Goal: Task Accomplishment & Management: Complete application form

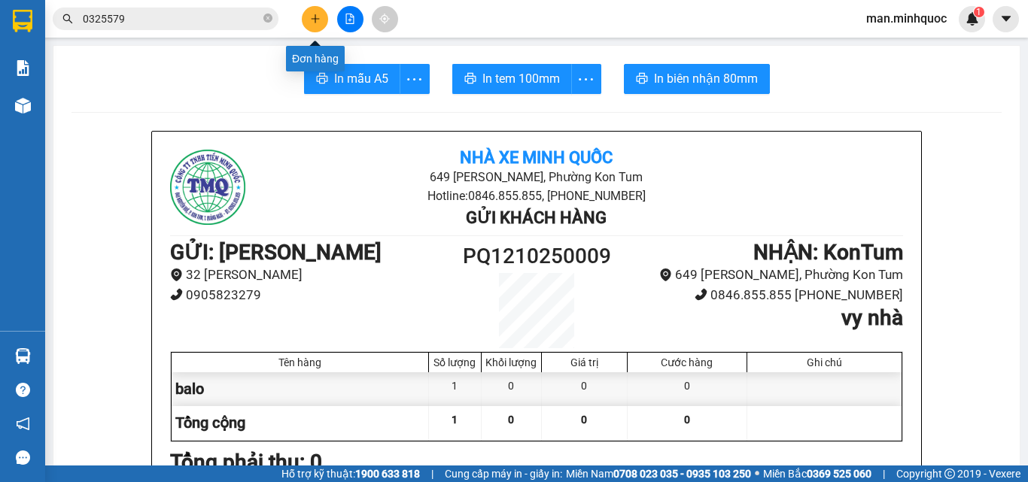
click at [312, 22] on icon "plus" at bounding box center [315, 19] width 11 height 11
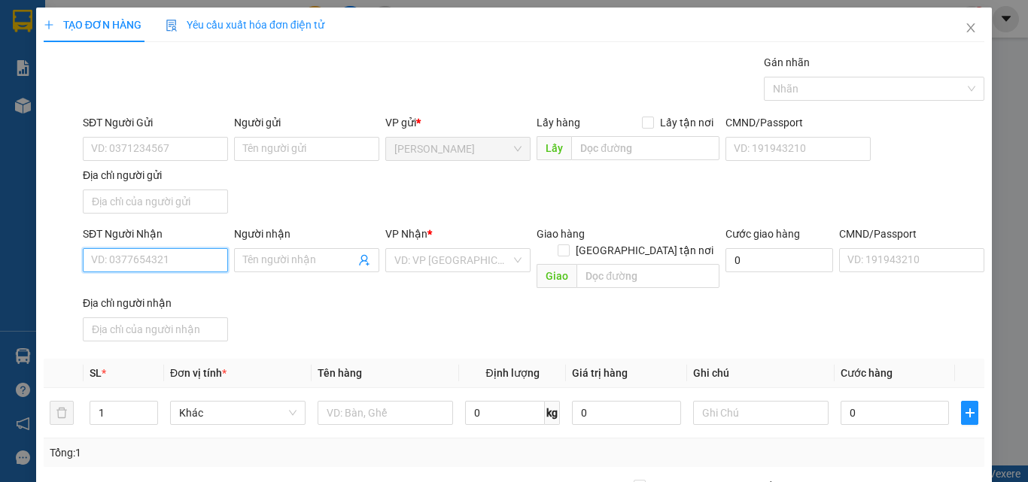
click at [182, 258] on input "SĐT Người Nhận" at bounding box center [155, 260] width 145 height 24
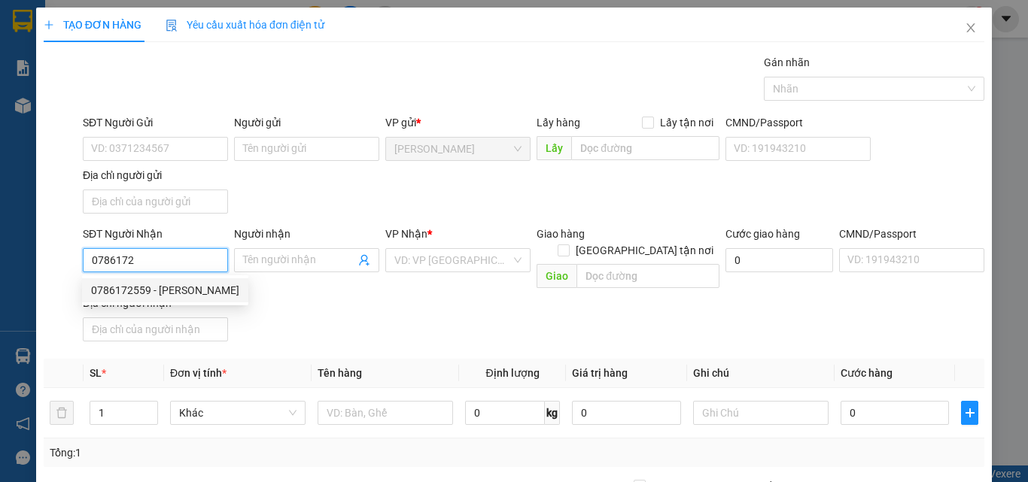
click at [179, 282] on div "0786172559 - [PERSON_NAME]" at bounding box center [165, 290] width 148 height 17
type input "0786172559"
type input "[PERSON_NAME]"
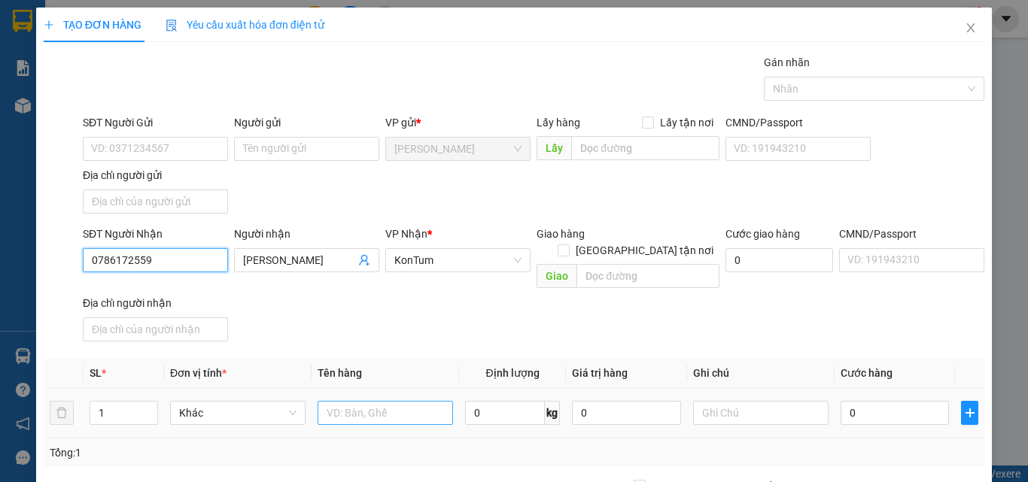
type input "0786172559"
click at [389, 403] on input "text" at bounding box center [385, 413] width 135 height 24
type input "bao"
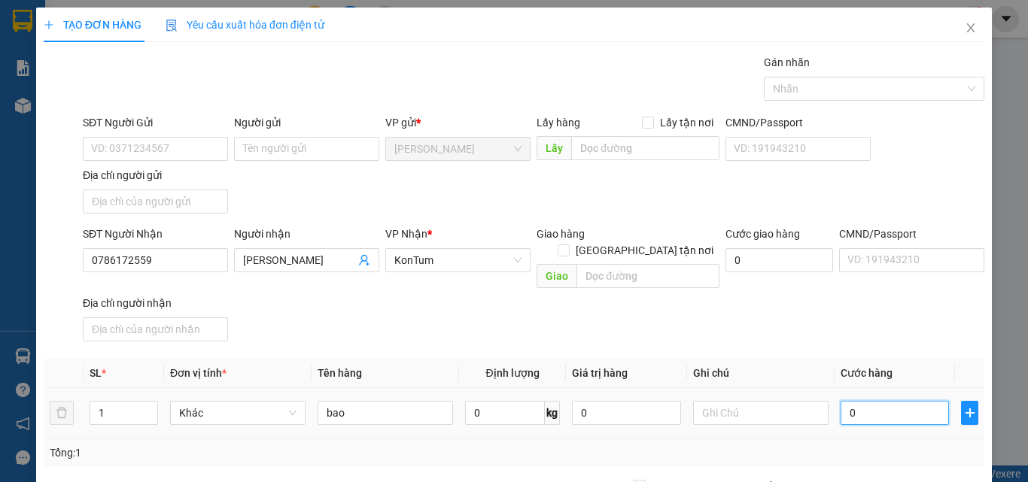
click at [867, 401] on input "0" at bounding box center [895, 413] width 108 height 24
type input "5"
type input "50"
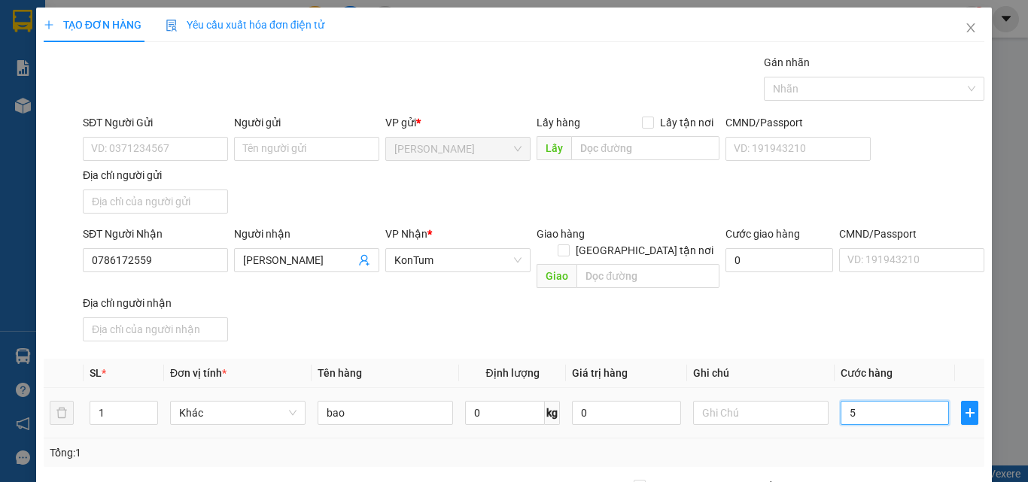
type input "50"
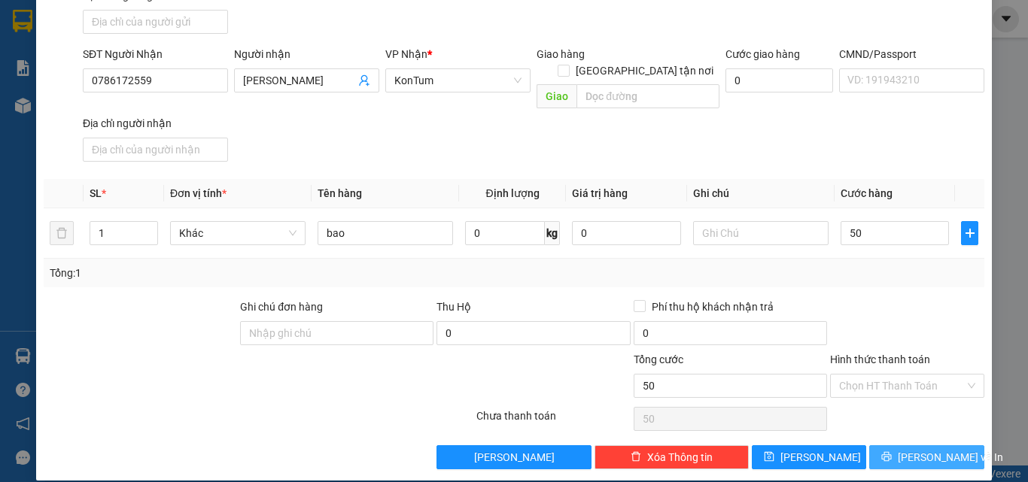
type input "50.000"
click at [906, 449] on span "[PERSON_NAME] và In" at bounding box center [950, 457] width 105 height 17
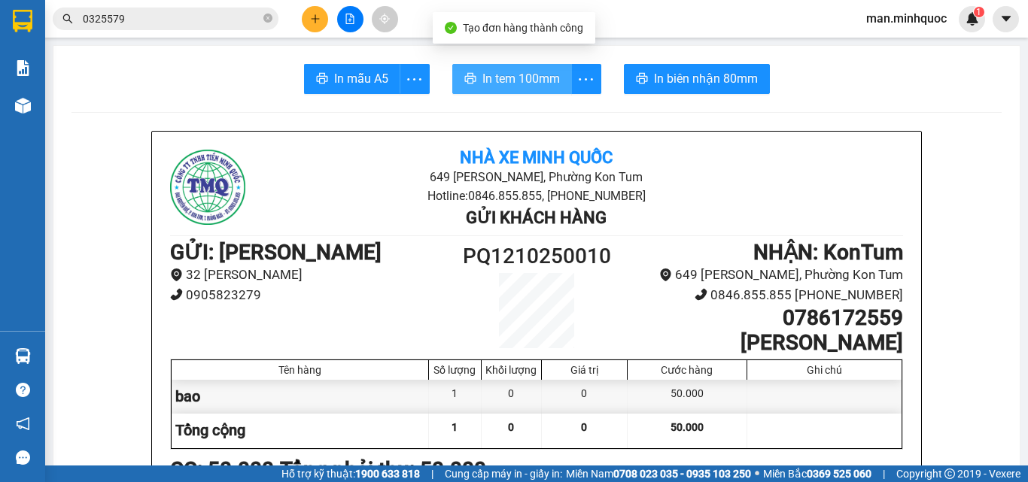
click at [518, 79] on span "In tem 100mm" at bounding box center [521, 78] width 78 height 19
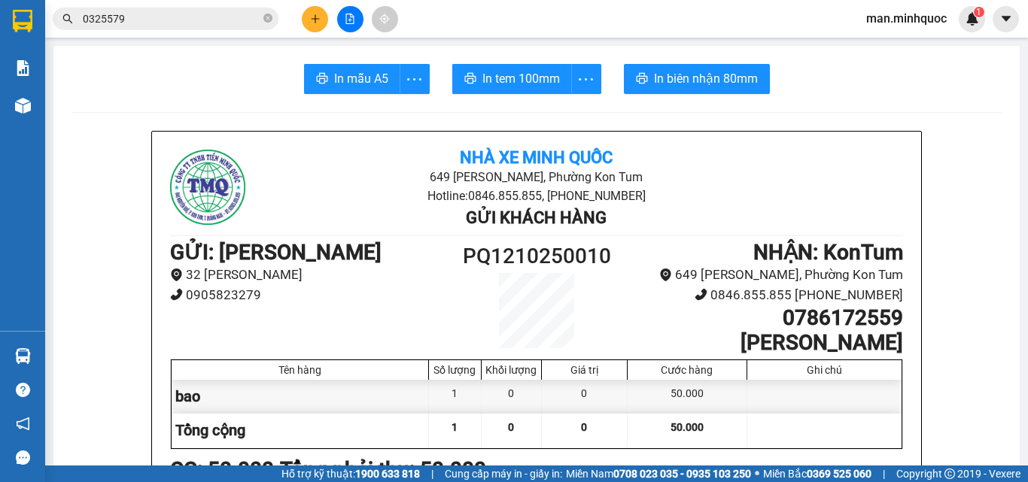
click at [318, 27] on button at bounding box center [315, 19] width 26 height 26
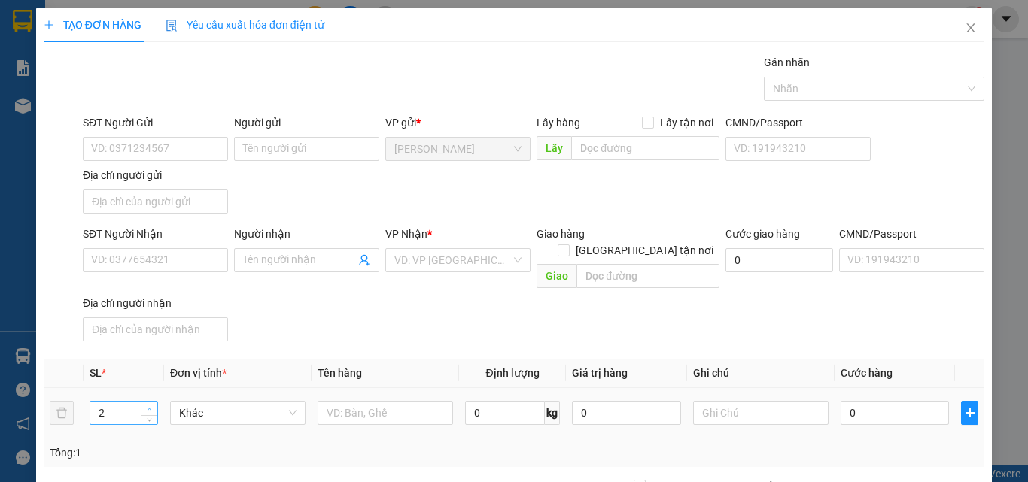
click at [156, 402] on span "Increase Value" at bounding box center [149, 409] width 17 height 14
type input "3"
click at [408, 401] on input "text" at bounding box center [385, 413] width 135 height 24
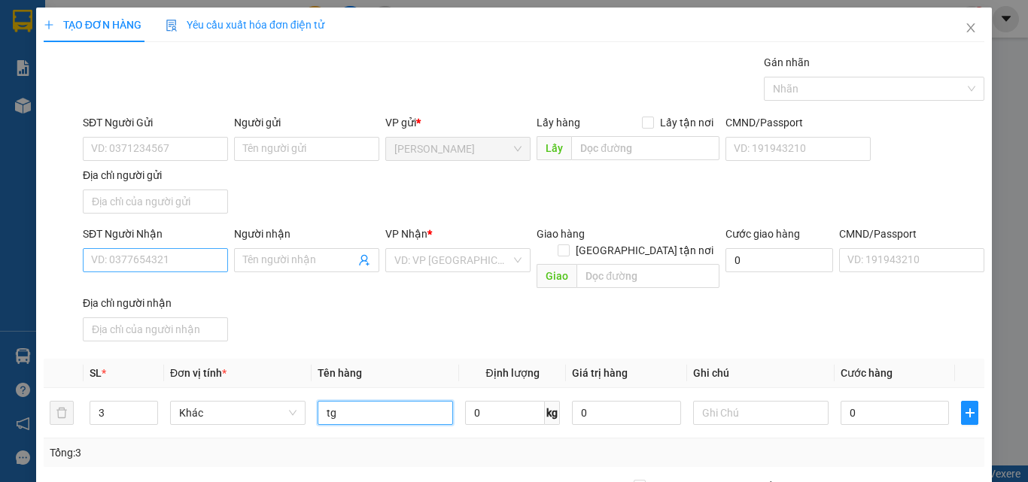
type input "tg"
click at [128, 248] on input "SĐT Người Nhận" at bounding box center [155, 260] width 145 height 24
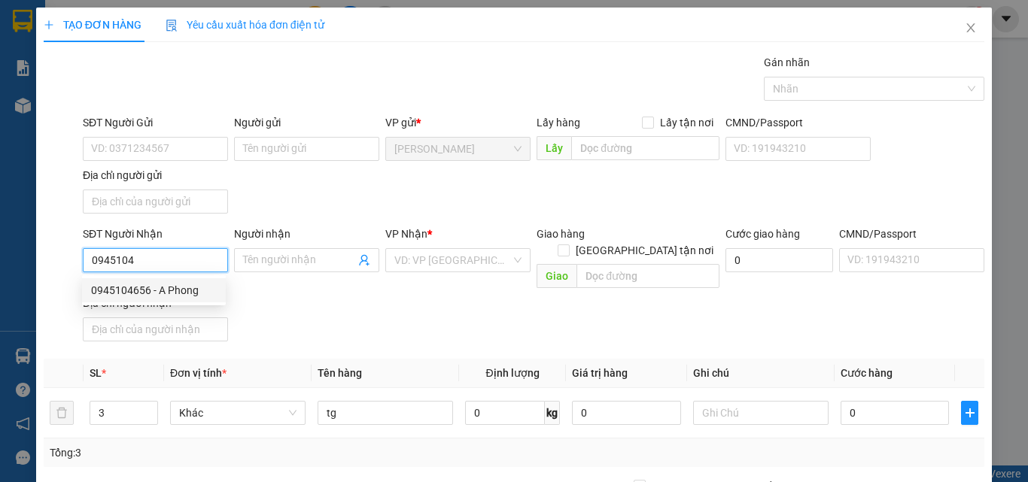
click at [151, 290] on div "0945104656 - A Phong" at bounding box center [154, 290] width 126 height 17
type input "0945104656"
type input "A Phong"
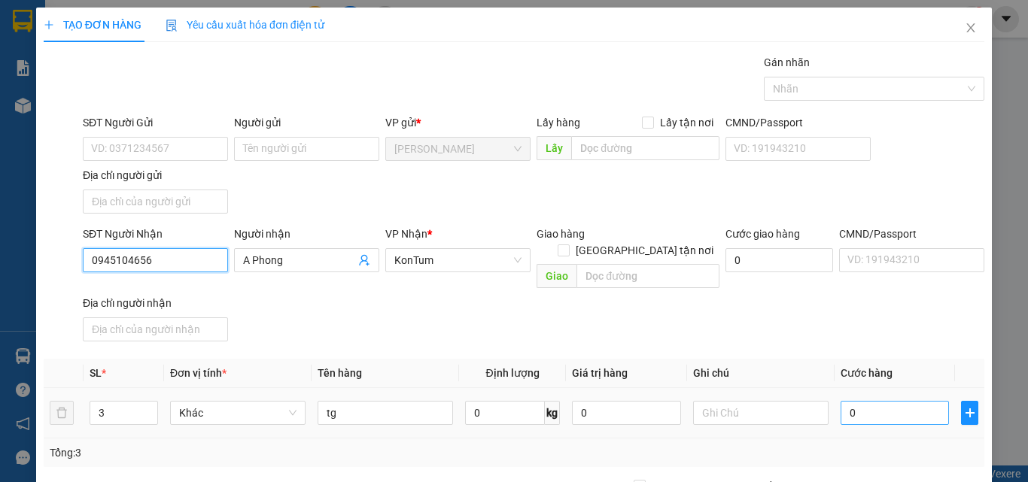
type input "0945104656"
click at [853, 401] on input "0" at bounding box center [895, 413] width 108 height 24
type input "1"
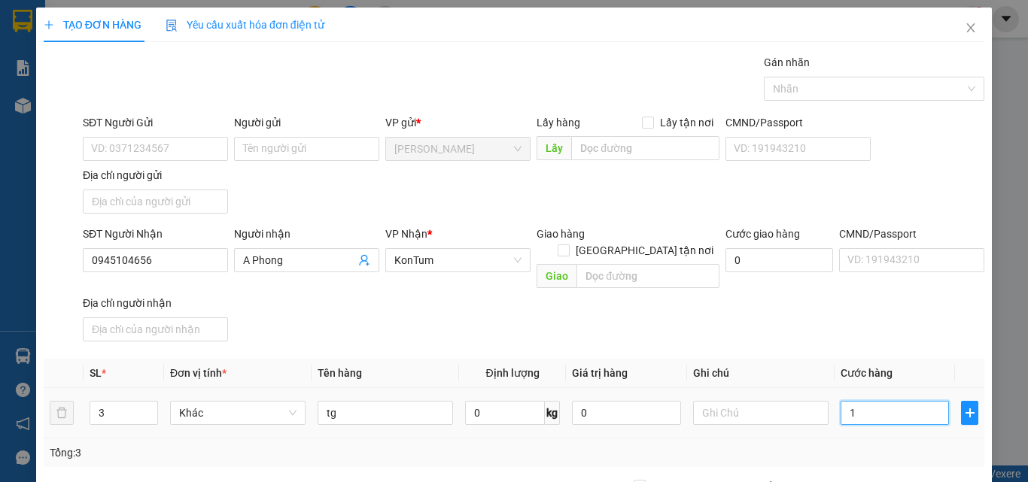
type input "12"
type input "120"
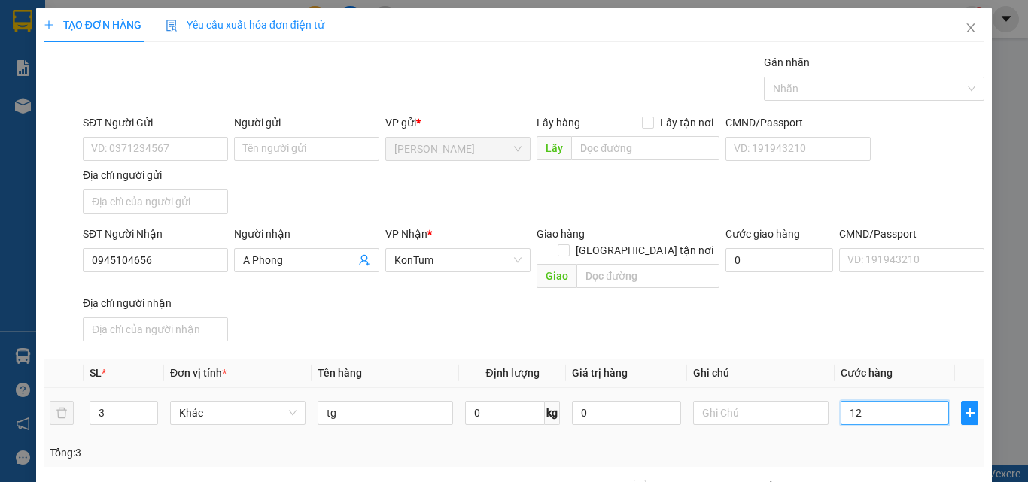
type input "120"
type input "120.000"
click at [877, 417] on td "120.000" at bounding box center [895, 413] width 120 height 50
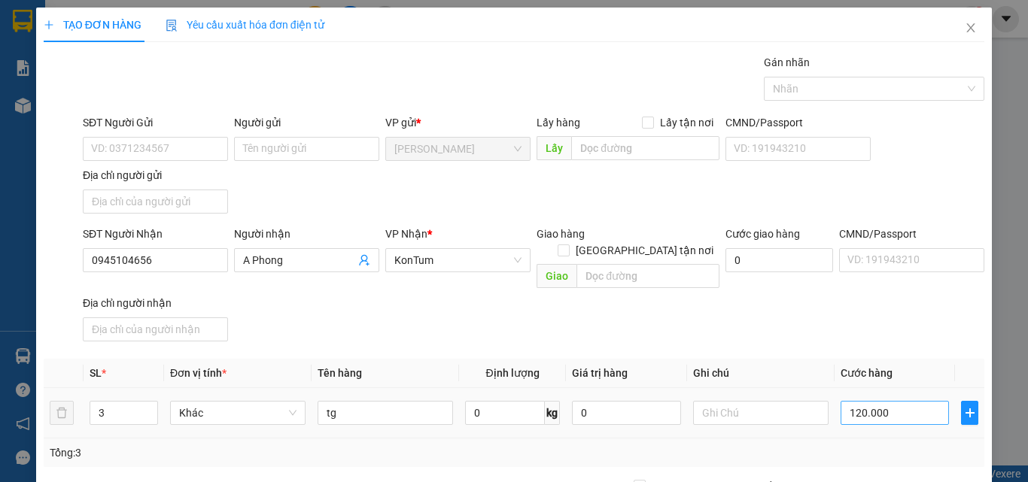
scroll to position [151, 0]
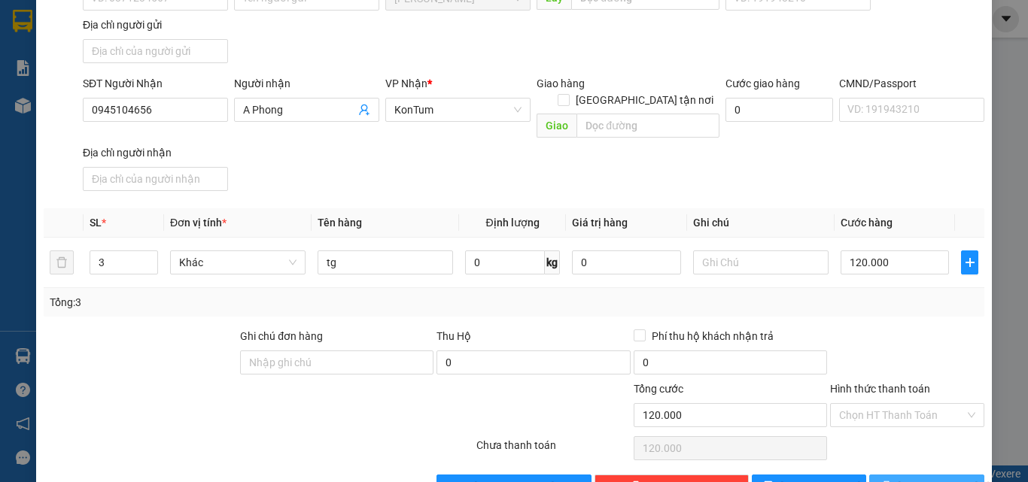
click at [895, 475] on button "[PERSON_NAME] và In" at bounding box center [926, 487] width 115 height 24
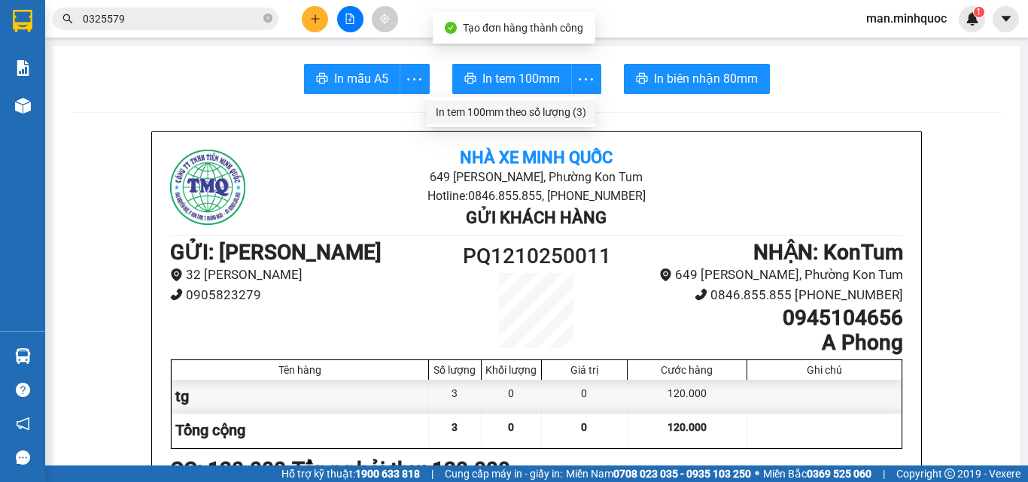
click at [561, 105] on div "In tem 100mm theo số lượng (3)" at bounding box center [511, 112] width 151 height 17
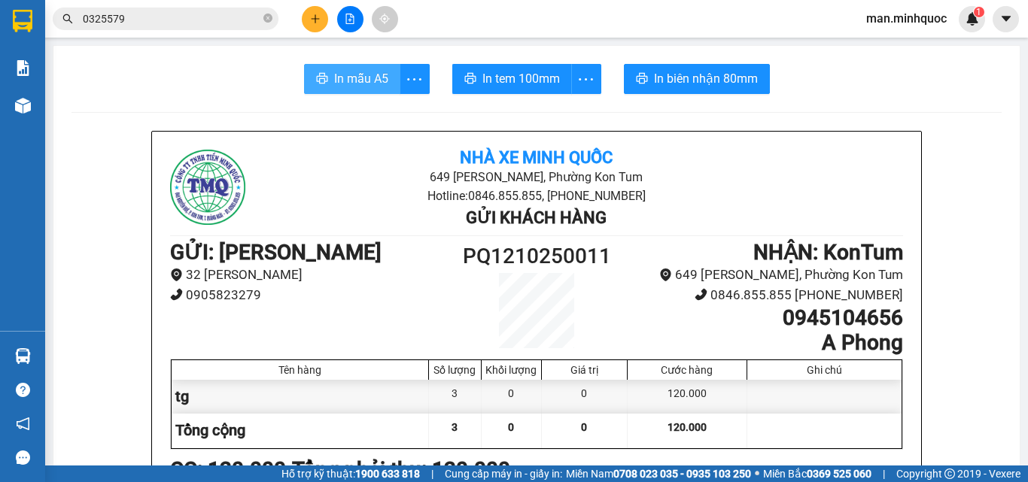
click at [359, 90] on button "In mẫu A5" at bounding box center [352, 79] width 96 height 30
